Goal: Task Accomplishment & Management: Complete application form

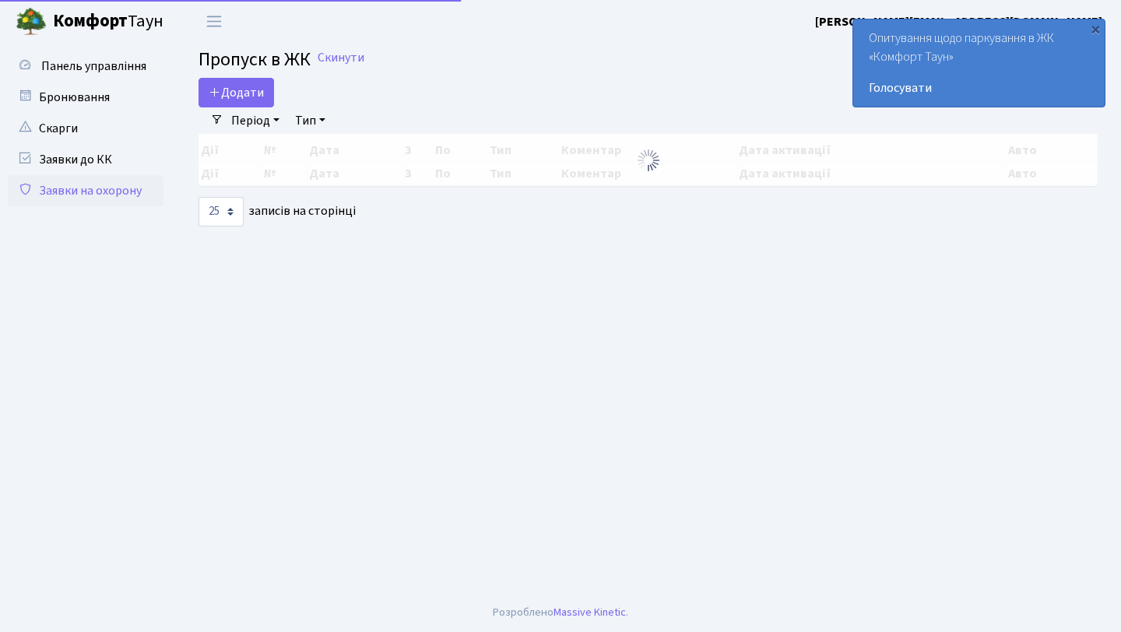
select select "25"
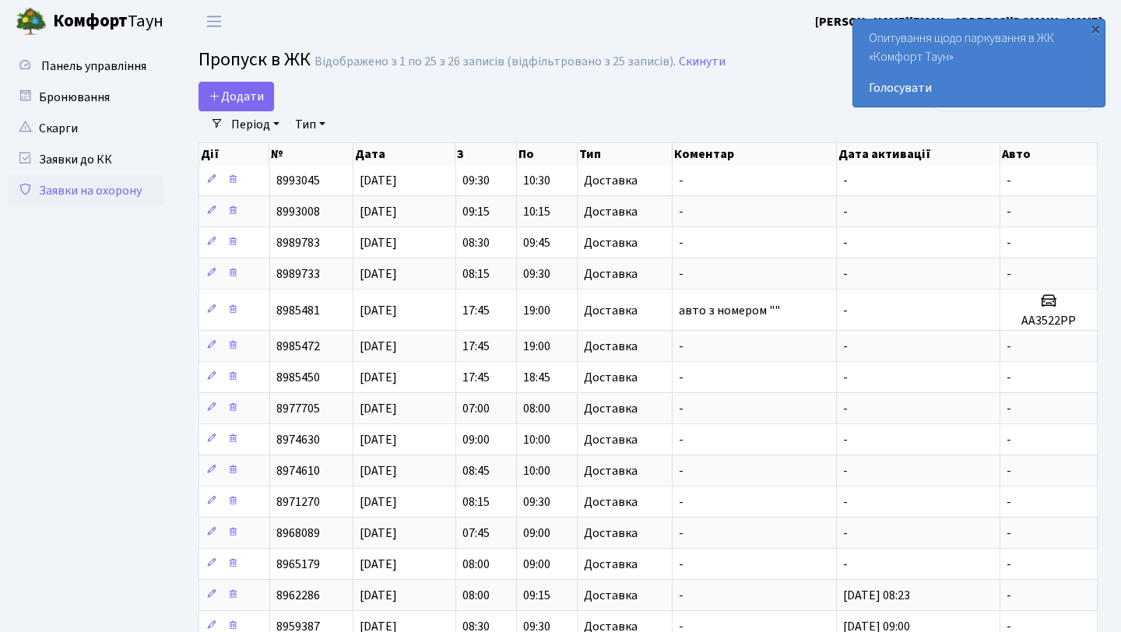
click at [266, 79] on main "Admin Пропуск в ЖК Список Пропуск в [GEOGRAPHIC_DATA] Відображено з 1 по 25 з 2…" at bounding box center [648, 531] width 946 height 977
click at [262, 100] on span "Додати" at bounding box center [236, 96] width 55 height 17
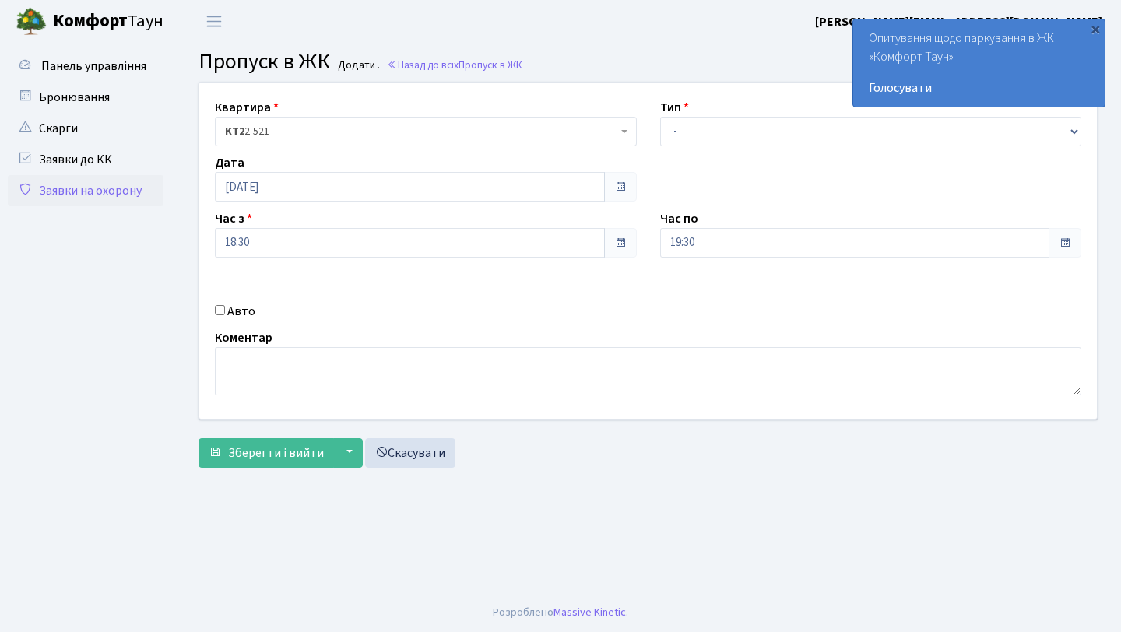
click at [719, 114] on div "Тип - Доставка Таксі Гості Сервіс" at bounding box center [871, 122] width 445 height 48
click at [719, 120] on select "- Доставка Таксі Гості Сервіс" at bounding box center [871, 132] width 422 height 30
select select "1"
click at [660, 117] on select "- Доставка Таксі Гості Сервіс" at bounding box center [871, 132] width 422 height 30
click at [297, 447] on span "Зберегти і вийти" at bounding box center [276, 453] width 96 height 17
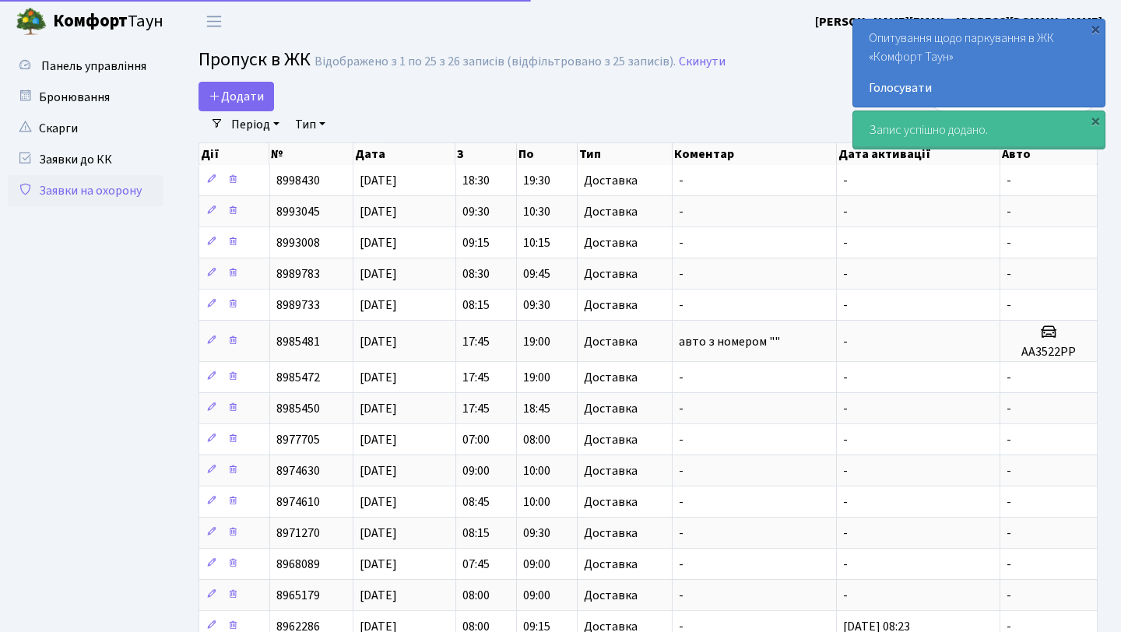
select select "25"
